Goal: Transaction & Acquisition: Purchase product/service

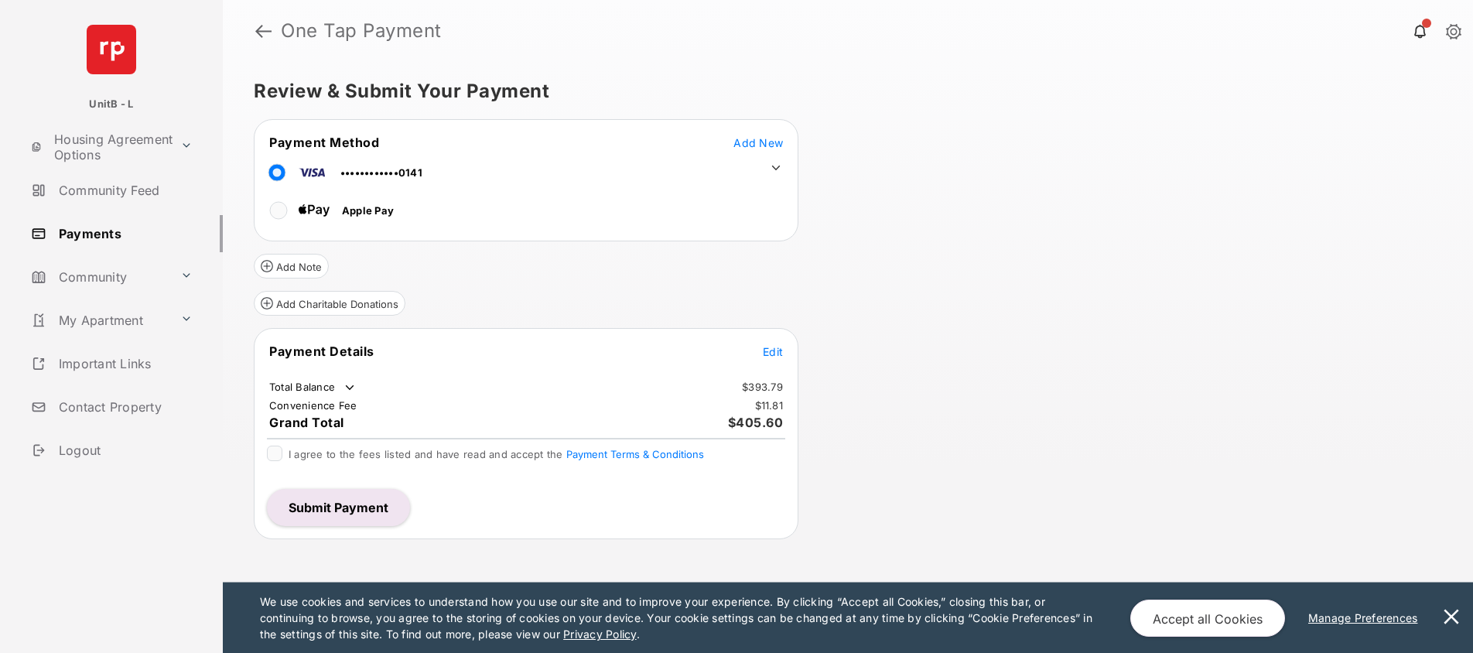
click at [779, 169] on icon at bounding box center [776, 168] width 14 height 14
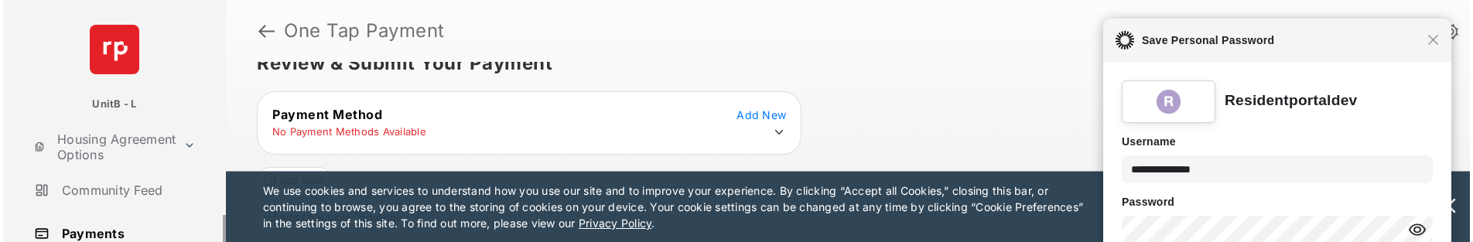
scroll to position [63, 0]
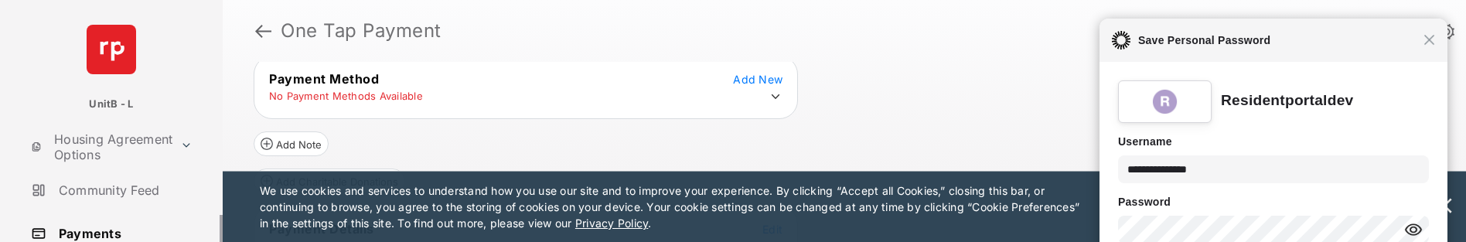
click at [777, 97] on icon at bounding box center [776, 97] width 14 height 14
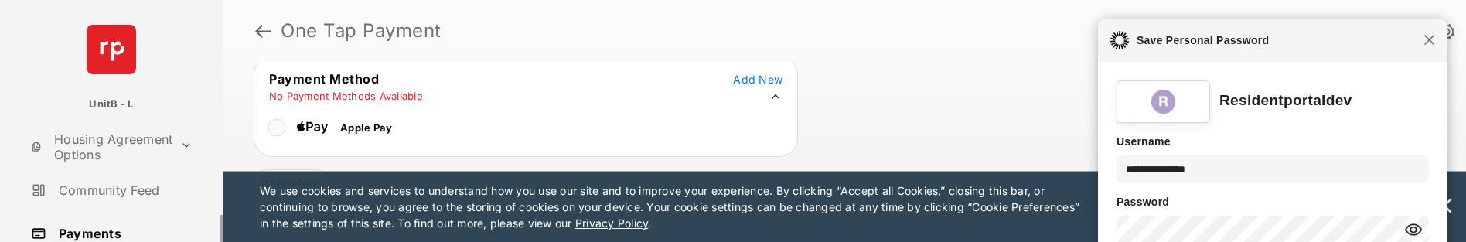
click at [1428, 45] on span "Close" at bounding box center [1430, 40] width 12 height 12
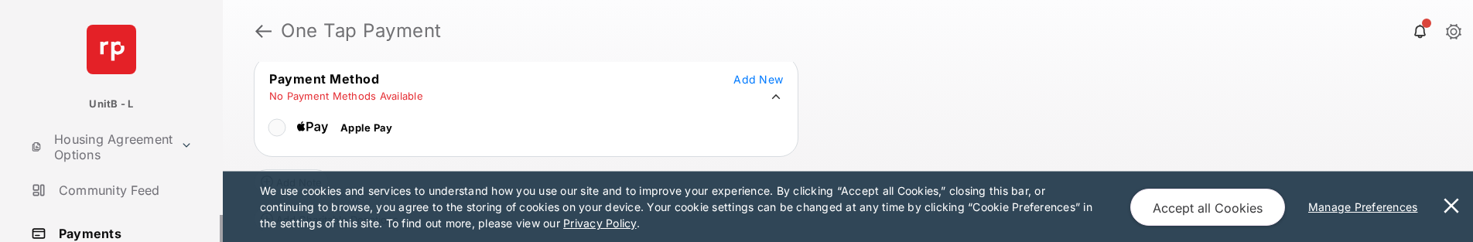
click at [1450, 205] on button at bounding box center [1450, 207] width 31 height 70
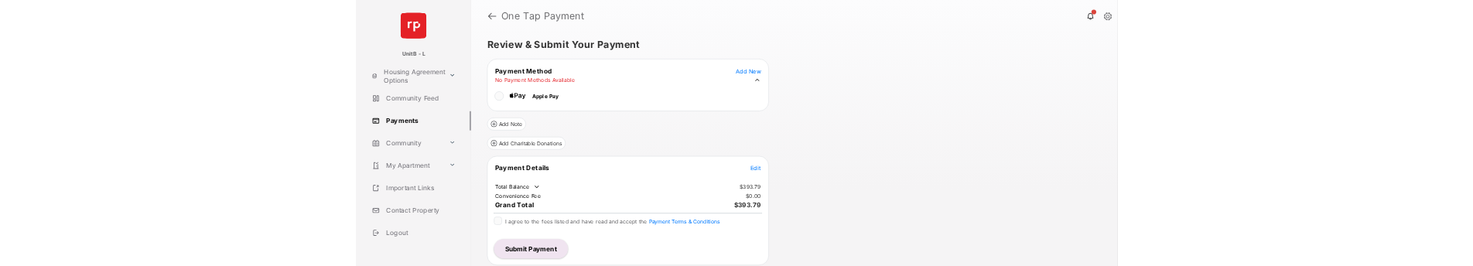
scroll to position [0, 0]
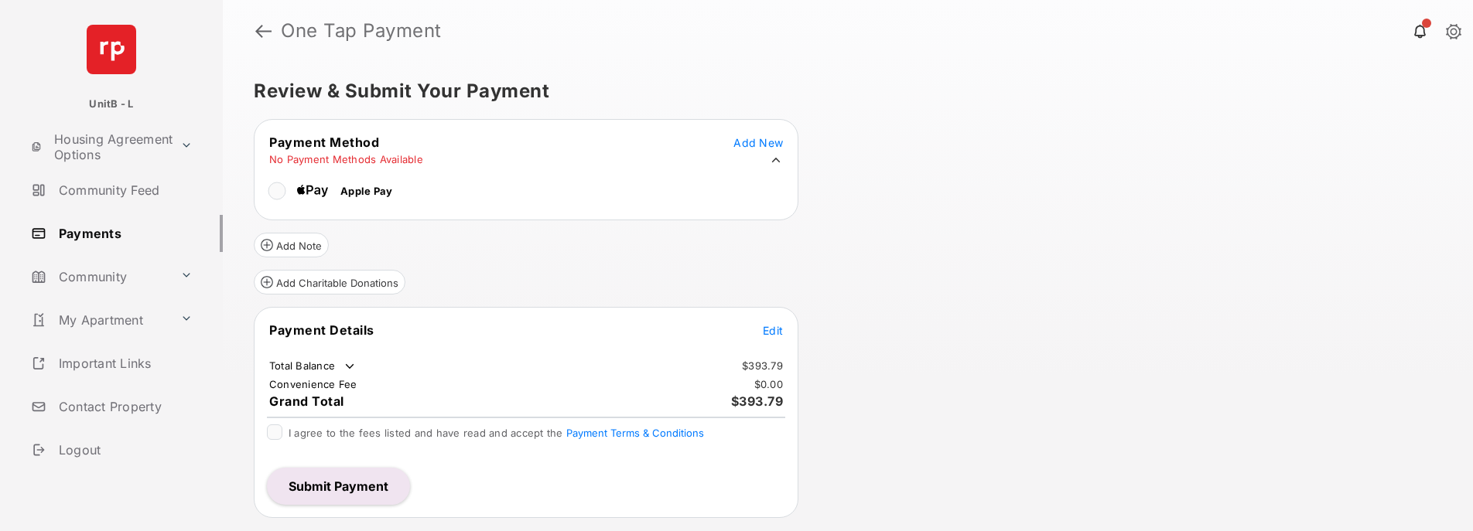
click at [779, 159] on icon at bounding box center [776, 160] width 14 height 14
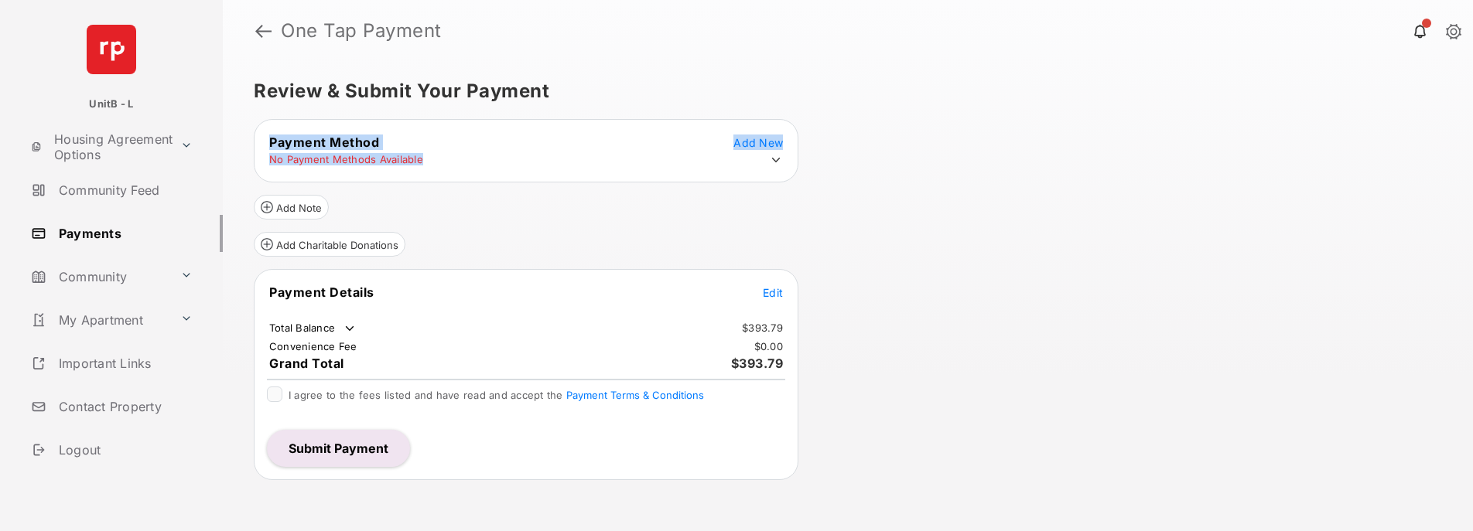
click at [778, 159] on icon at bounding box center [776, 160] width 9 height 5
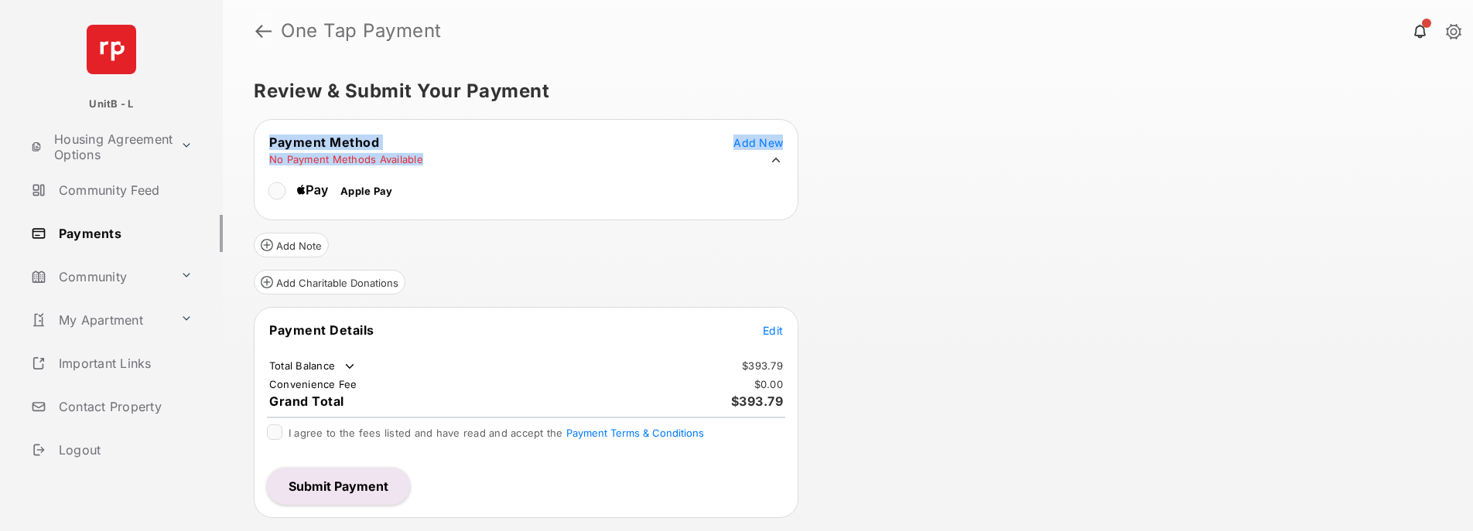
click at [264, 30] on link at bounding box center [263, 30] width 16 height 37
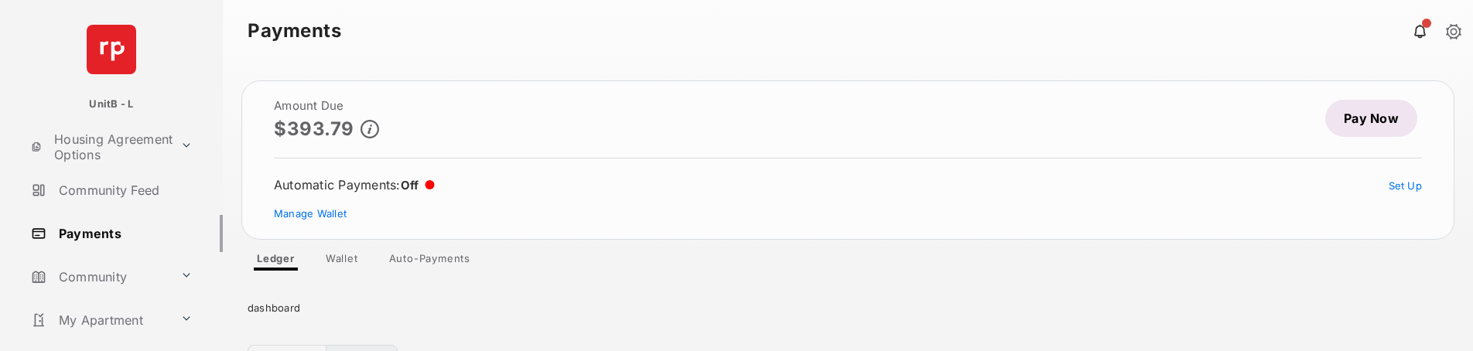
click at [1369, 112] on link "Pay Now" at bounding box center [1371, 118] width 92 height 37
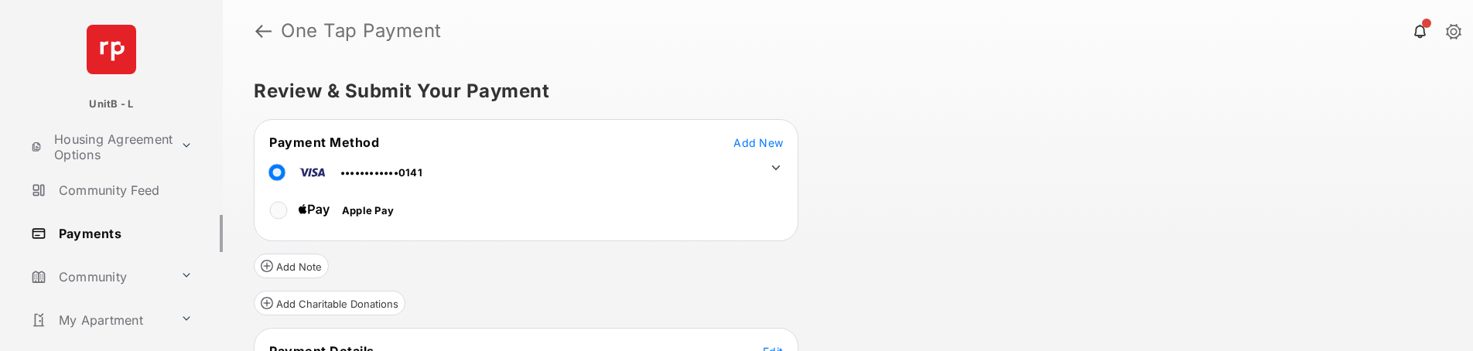
click at [770, 170] on icon at bounding box center [776, 168] width 14 height 14
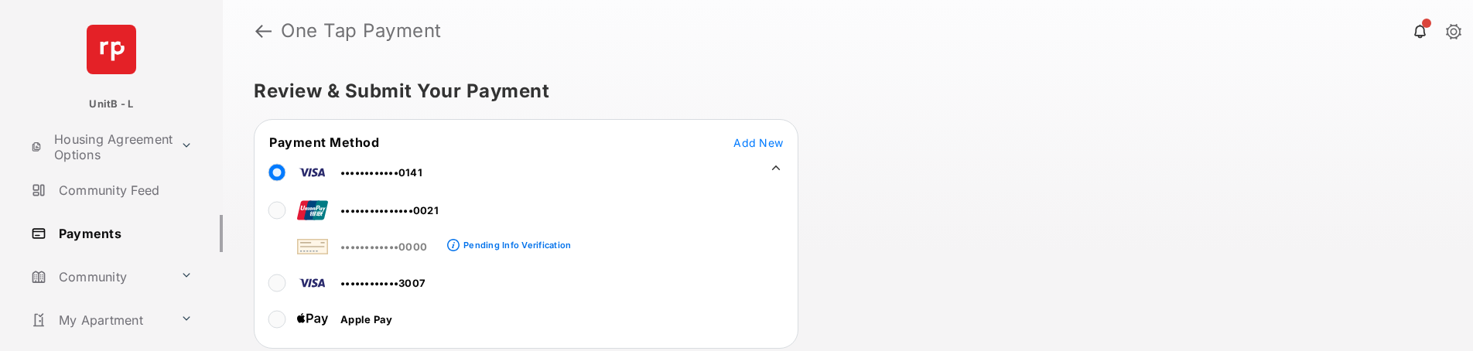
click at [780, 167] on icon at bounding box center [776, 168] width 14 height 14
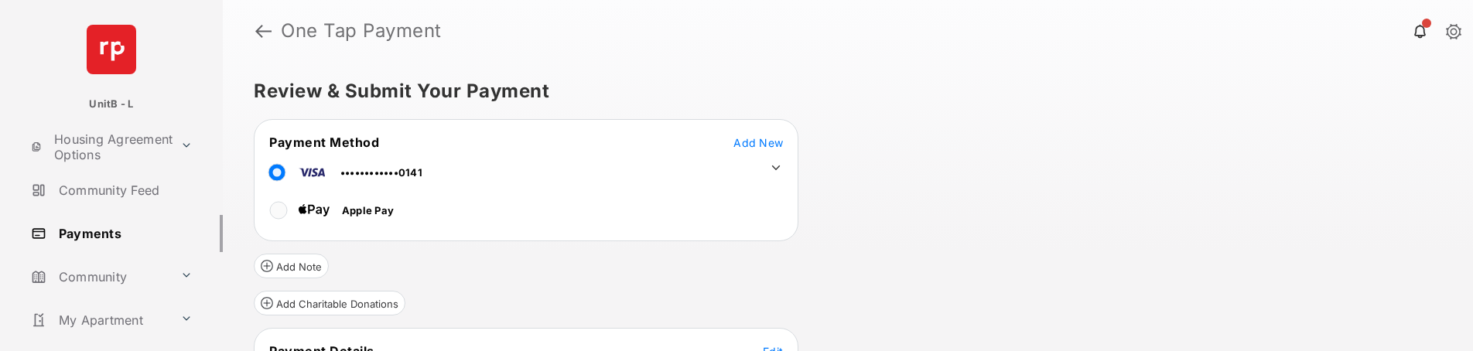
click at [780, 167] on icon at bounding box center [776, 168] width 14 height 14
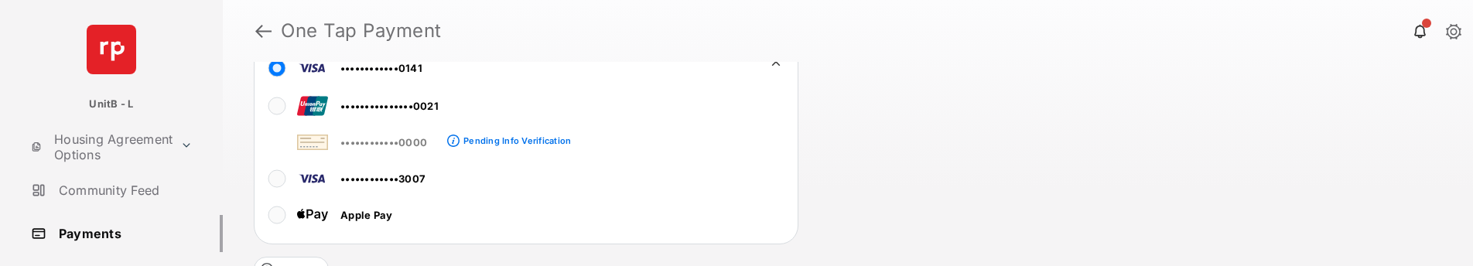
scroll to position [121, 0]
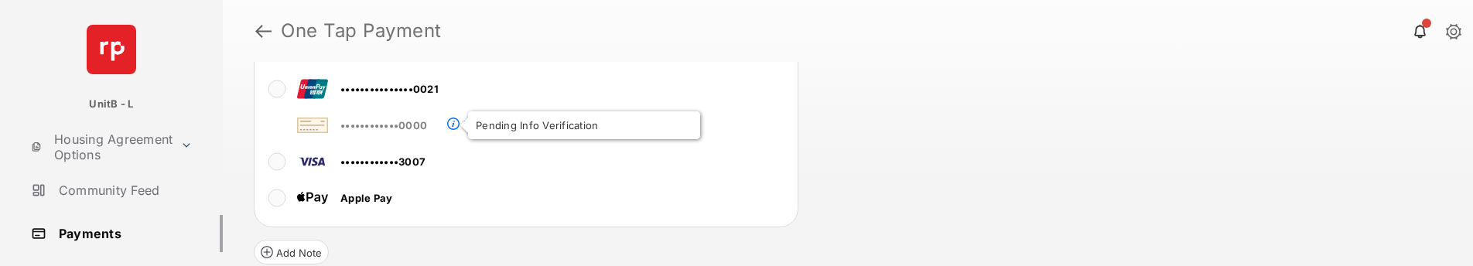
click at [452, 123] on span at bounding box center [453, 126] width 12 height 12
click at [452, 125] on span at bounding box center [453, 126] width 12 height 12
